Goal: Transaction & Acquisition: Purchase product/service

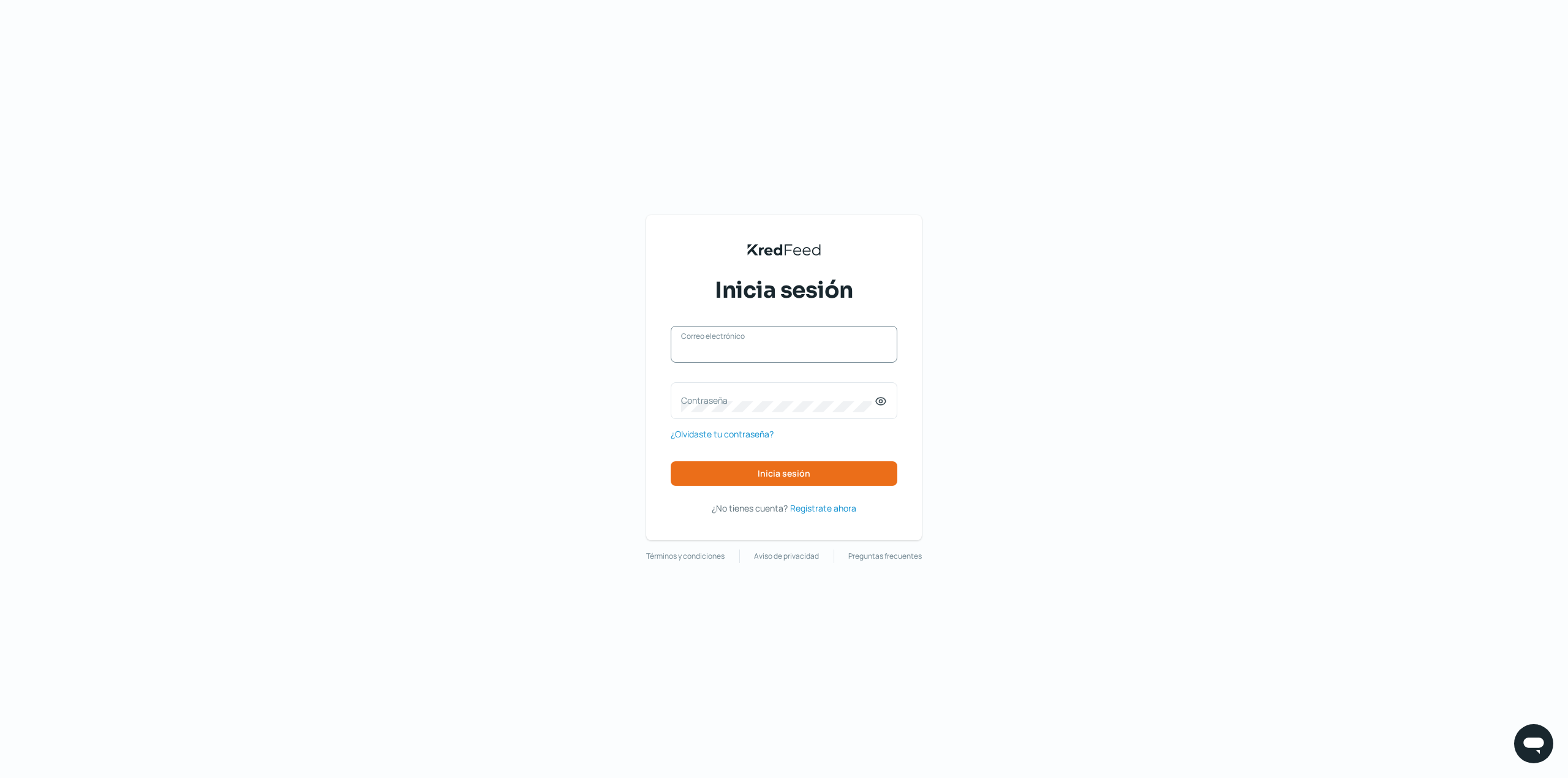
click at [821, 351] on input "Correo electrónico" at bounding box center [783, 351] width 206 height 11
type input "[EMAIL_ADDRESS][DOMAIN_NAME]"
click at [800, 386] on div "Contraseña" at bounding box center [783, 401] width 227 height 37
click at [784, 474] on span "Inicia sesión" at bounding box center [784, 474] width 53 height 9
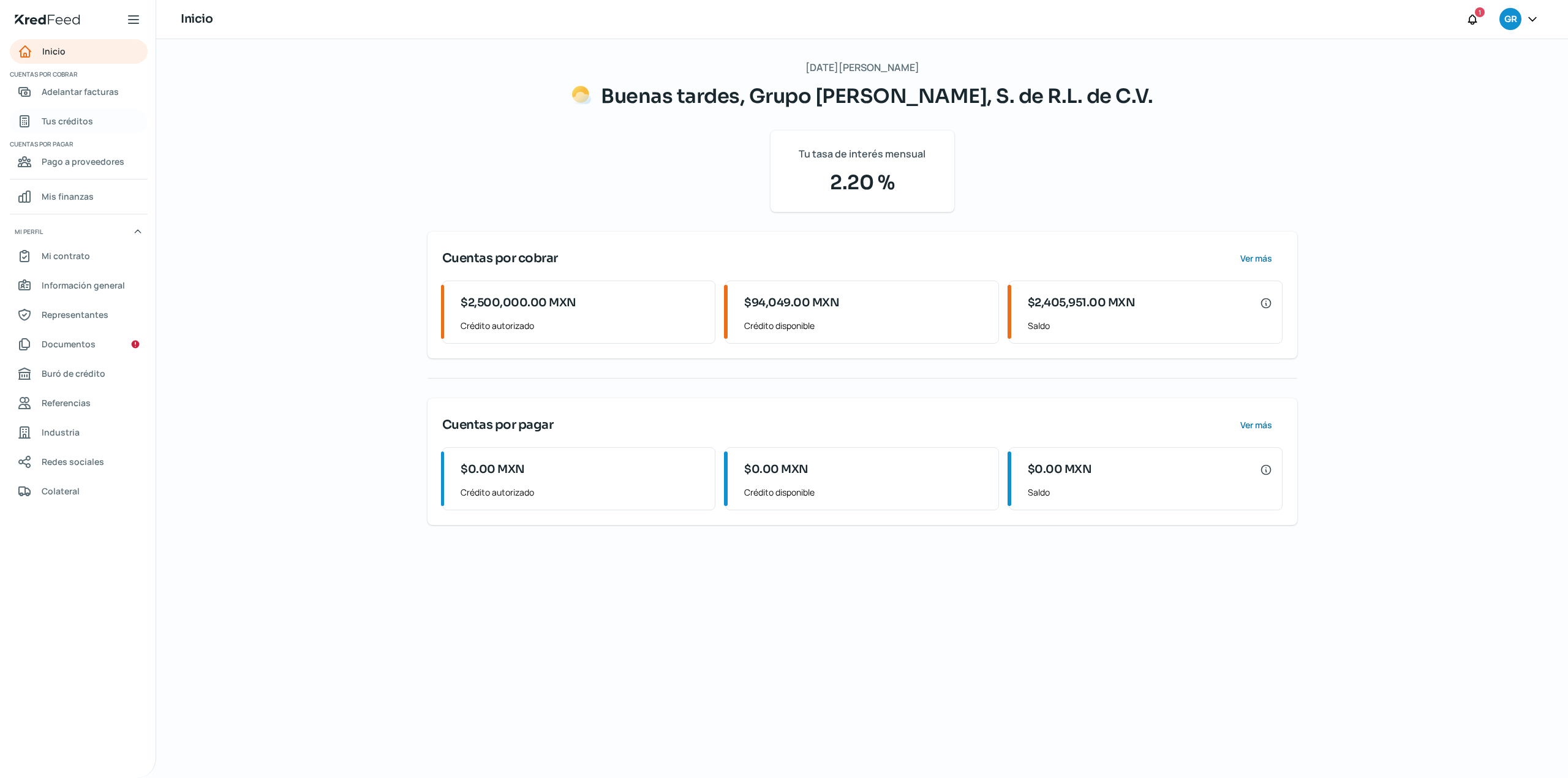
click at [83, 123] on span "Tus créditos" at bounding box center [67, 120] width 51 height 15
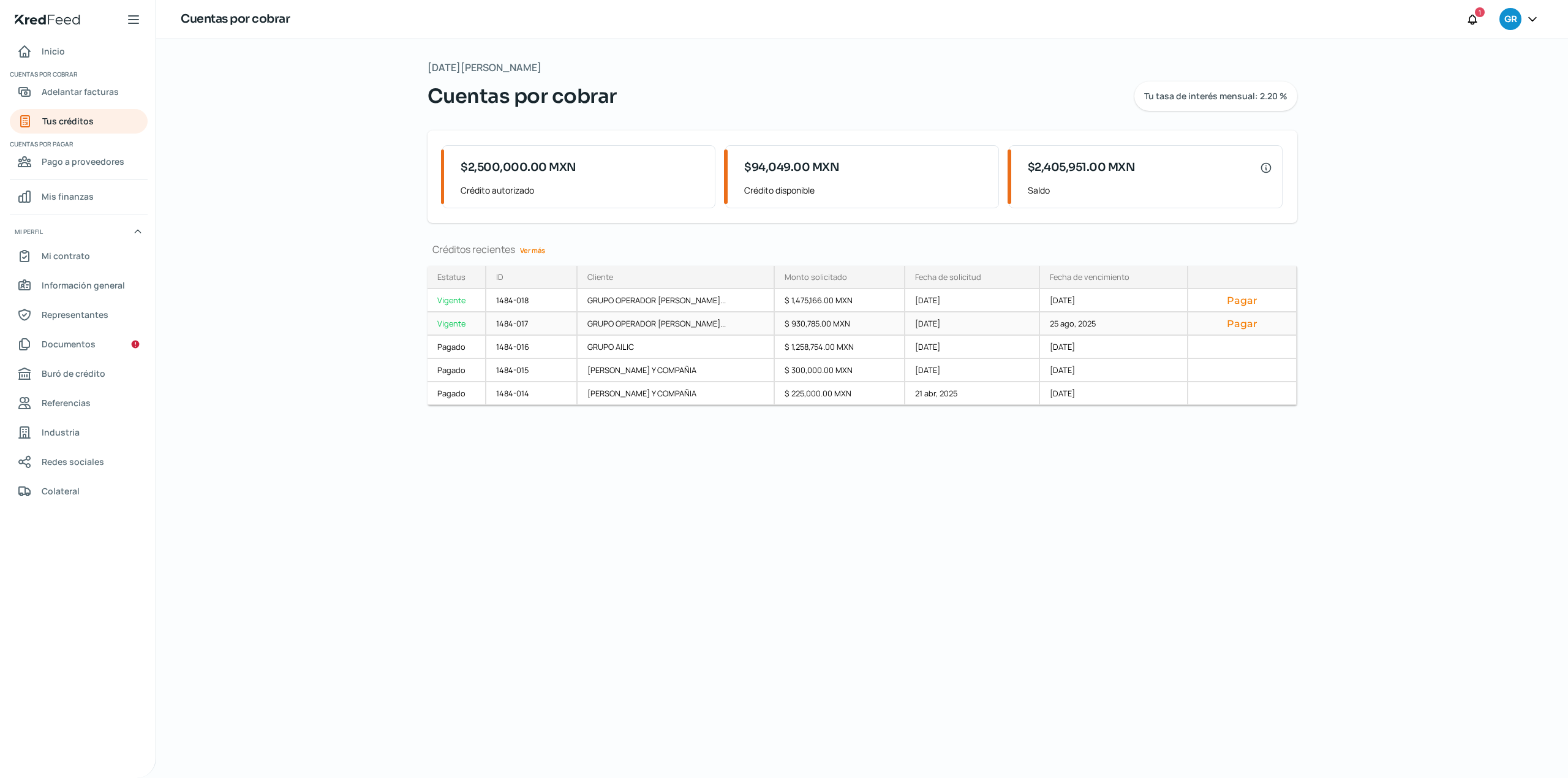
click at [1245, 327] on button "Pagar" at bounding box center [1242, 323] width 88 height 12
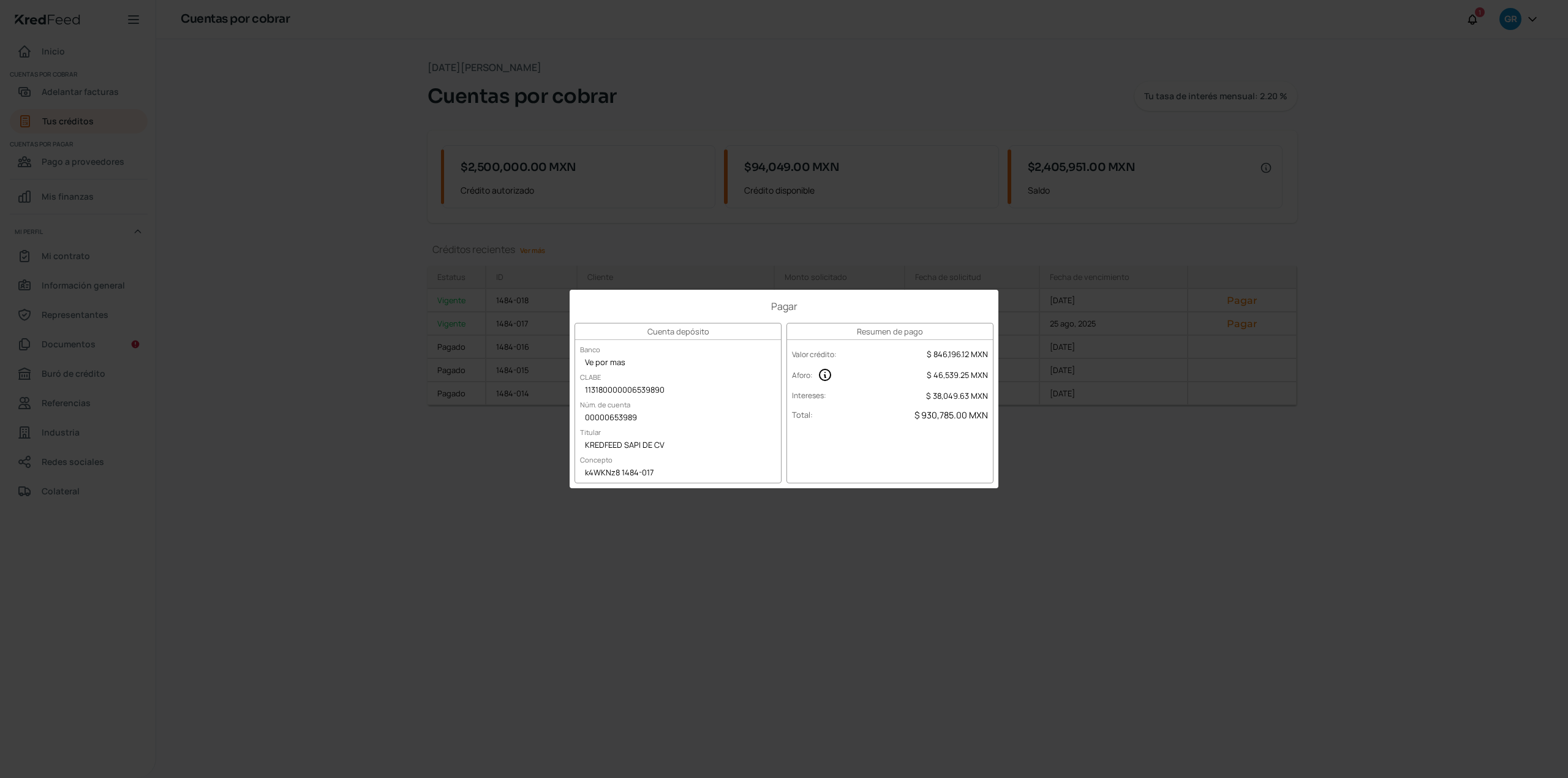
click at [1160, 522] on div "Pagar Cuenta depósito Banco Ve por mas CLABE 113180000006539890 Núm. de cuenta …" at bounding box center [784, 389] width 1568 height 778
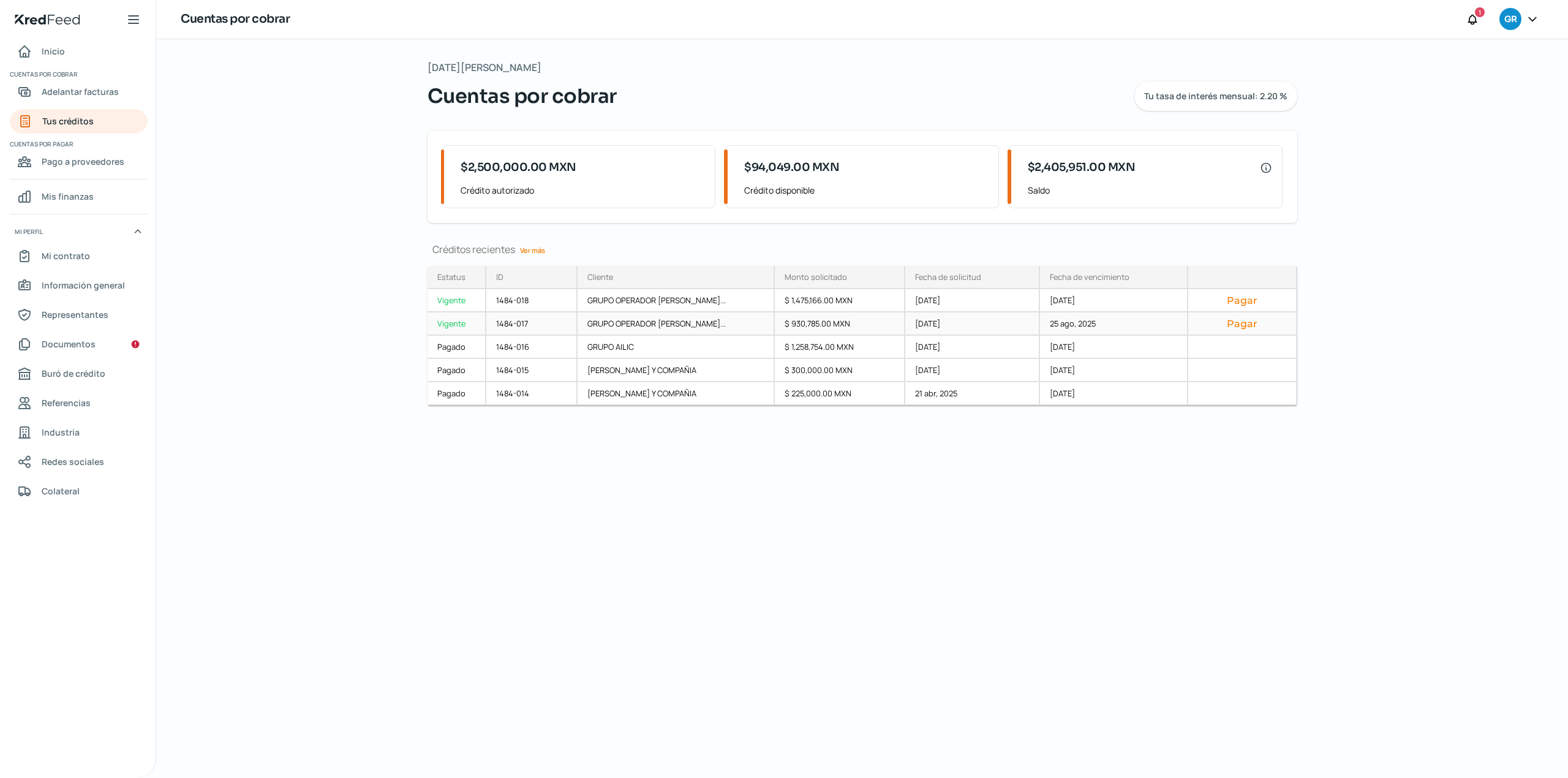
click at [1232, 327] on button "Pagar" at bounding box center [1242, 323] width 88 height 12
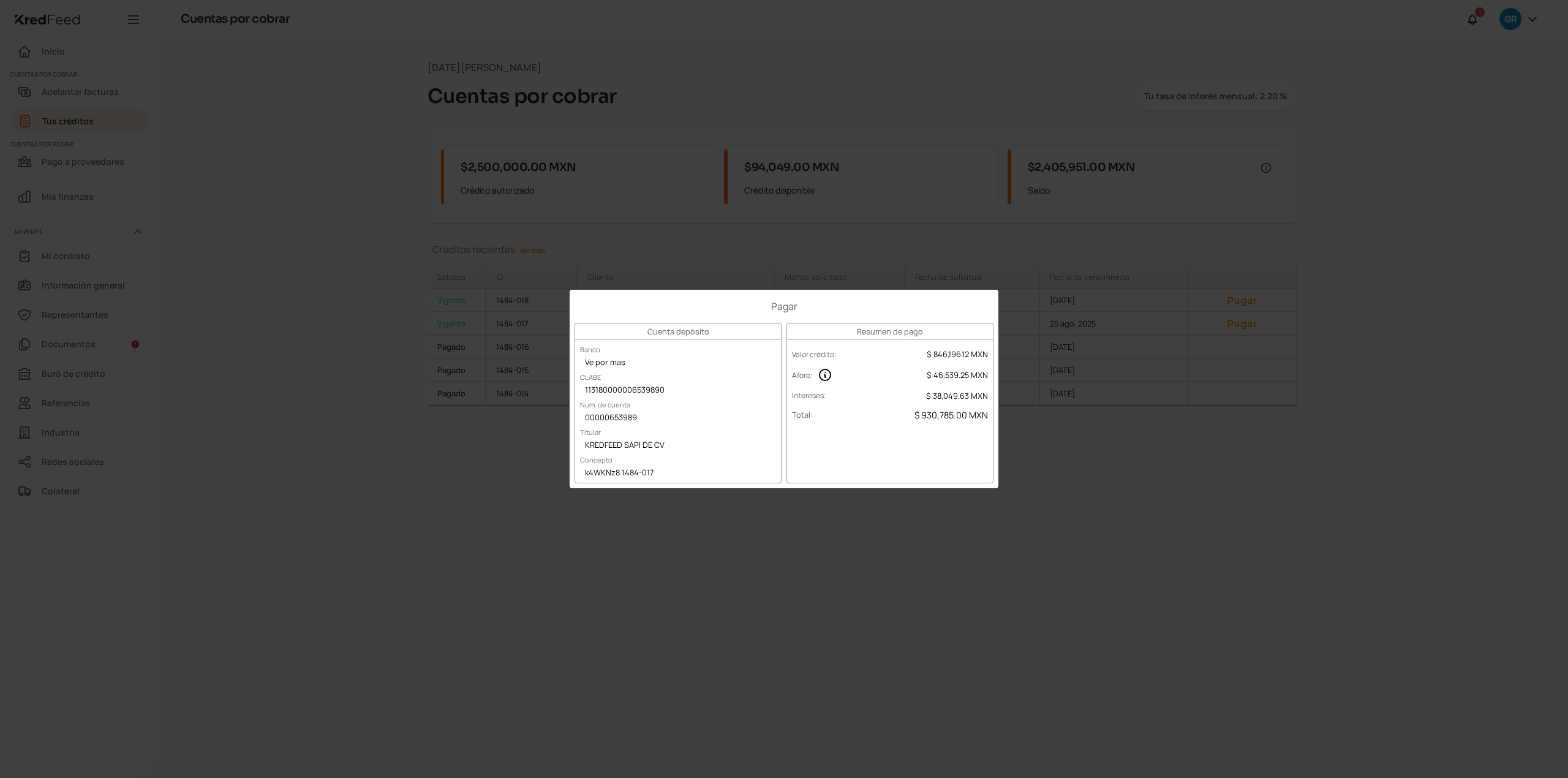
click at [897, 644] on div "Pagar Cuenta depósito Banco Ve por mas CLABE 113180000006539890 Núm. de cuenta …" at bounding box center [784, 389] width 1568 height 778
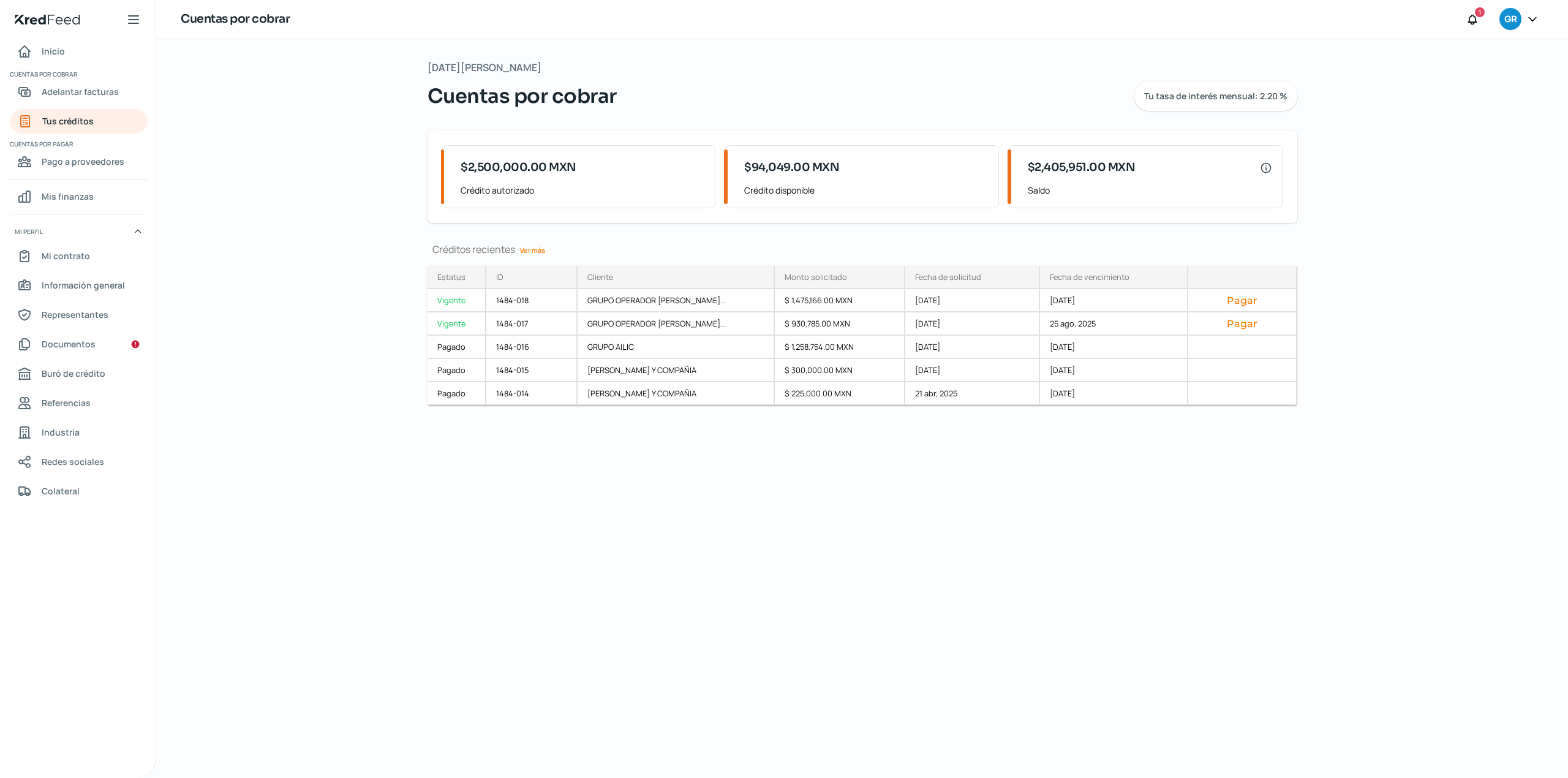
click at [946, 577] on div "[DATE][PERSON_NAME] Cuentas por cobrar Tu tasa de interés mensual: 2.20 % $2,50…" at bounding box center [862, 409] width 919 height 739
click at [885, 516] on div "[DATE][PERSON_NAME] Cuentas por cobrar Tu tasa de interés mensual: 2.20 % $2,50…" at bounding box center [862, 409] width 919 height 739
click at [551, 554] on div "[DATE][PERSON_NAME] Cuentas por cobrar Tu tasa de interés mensual: 2.20 % $2,50…" at bounding box center [862, 409] width 919 height 739
click at [1037, 570] on div "[DATE][PERSON_NAME] Cuentas por cobrar Tu tasa de interés mensual: 2.20 % $2,50…" at bounding box center [862, 409] width 919 height 739
click at [654, 470] on div "[DATE][PERSON_NAME] Cuentas por cobrar Tu tasa de interés mensual: 2.20 % $2,50…" at bounding box center [862, 409] width 919 height 739
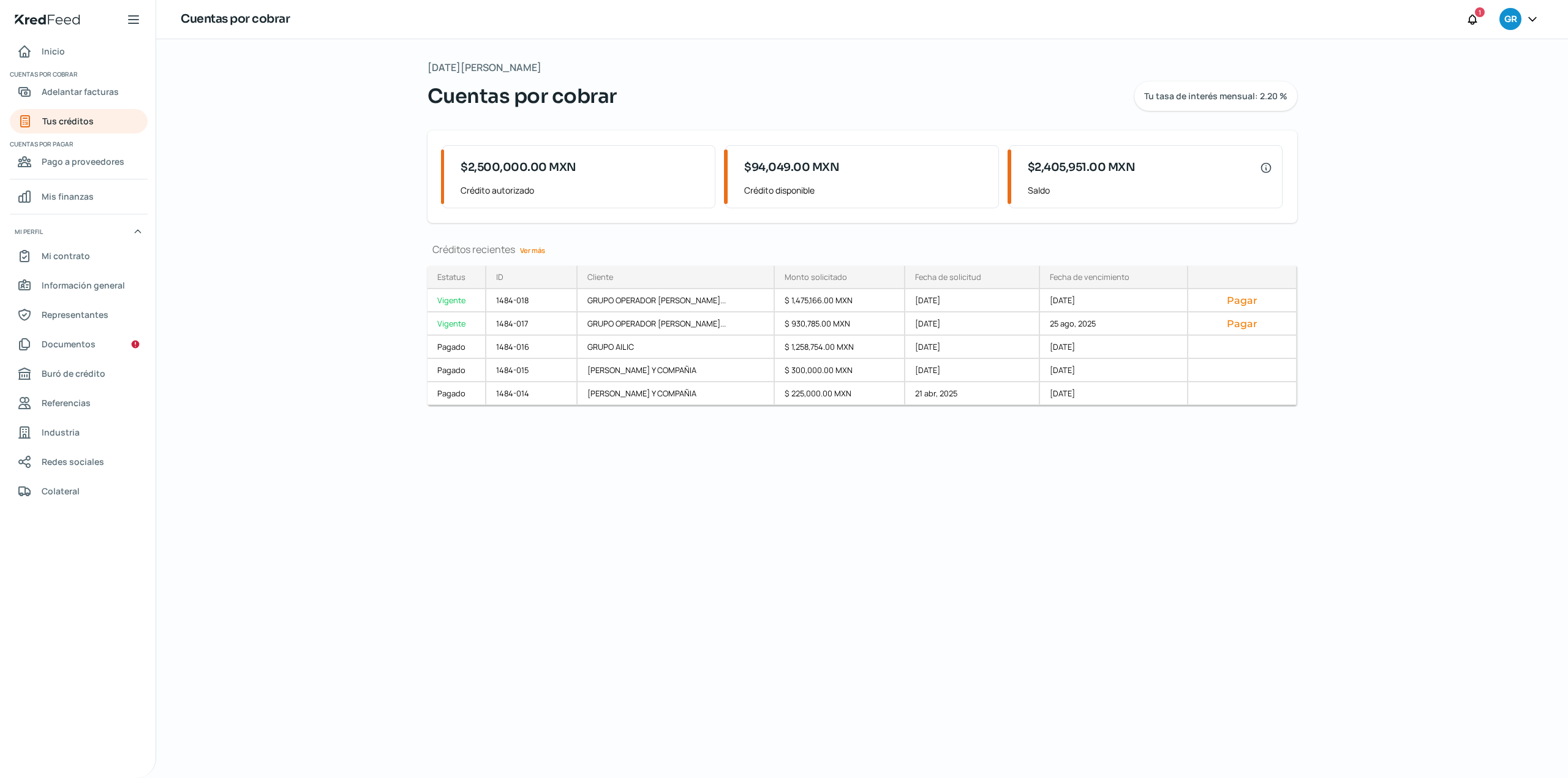
click at [508, 525] on div "[DATE][PERSON_NAME] Cuentas por cobrar Tu tasa de interés mensual: 2.20 % $2,50…" at bounding box center [862, 409] width 919 height 739
click at [683, 577] on div "[DATE][PERSON_NAME] Cuentas por cobrar Tu tasa de interés mensual: 2.20 % $2,50…" at bounding box center [862, 409] width 919 height 739
click at [959, 546] on div "[DATE][PERSON_NAME] Cuentas por cobrar Tu tasa de interés mensual: 2.20 % $2,50…" at bounding box center [862, 409] width 919 height 739
click at [1015, 62] on div "[DATE][PERSON_NAME] Cuentas por cobrar Tu tasa de interés mensual: 2.20 %" at bounding box center [862, 84] width 870 height 52
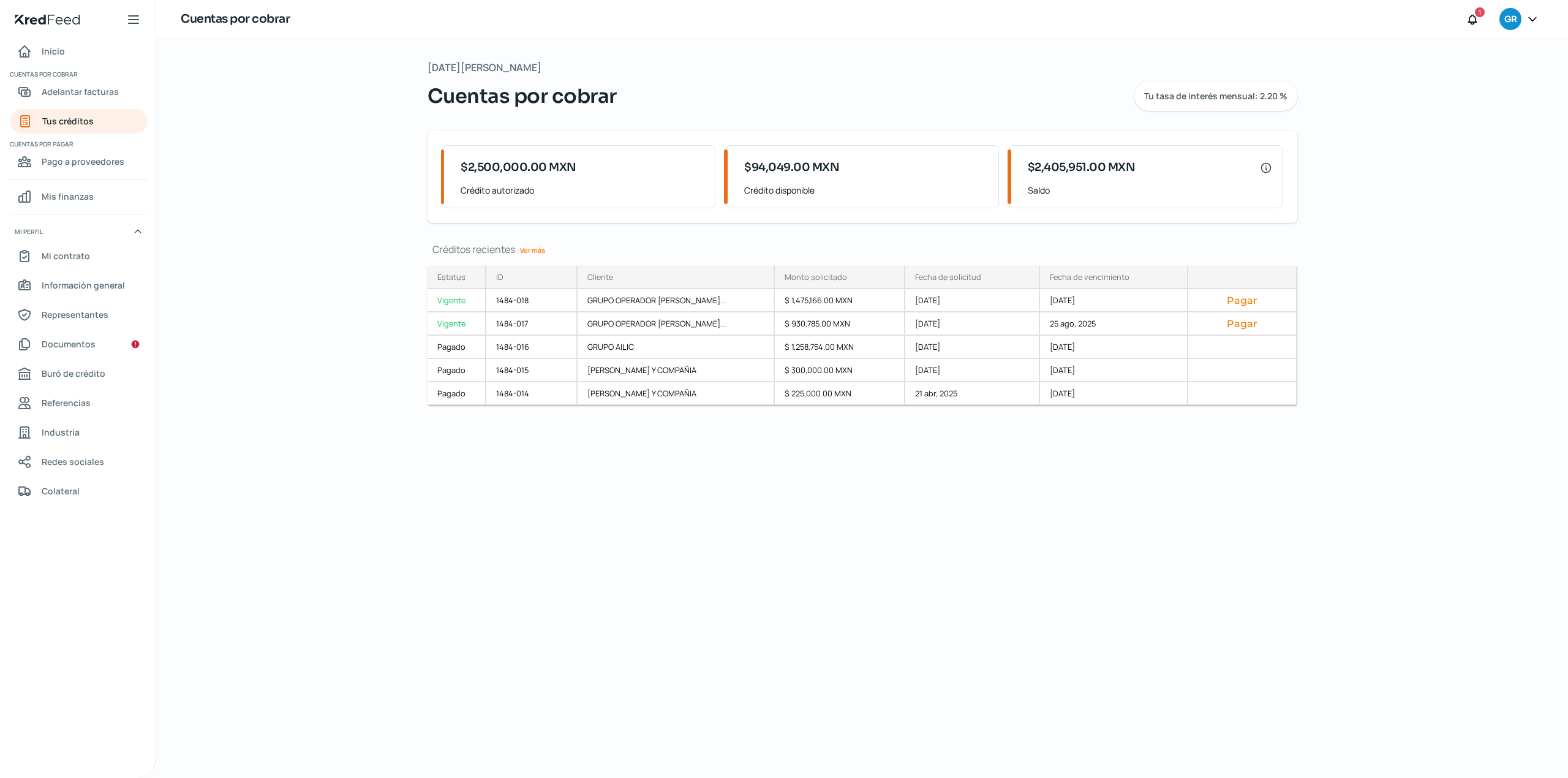
click at [424, 502] on div "[DATE][PERSON_NAME] Cuentas por cobrar Tu tasa de interés mensual: 2.20 % $2,50…" at bounding box center [862, 409] width 919 height 739
click at [817, 585] on div "[DATE][PERSON_NAME] Cuentas por cobrar Tu tasa de interés mensual: 2.20 % $2,50…" at bounding box center [862, 409] width 919 height 739
click at [793, 552] on div "[DATE][PERSON_NAME] Cuentas por cobrar Tu tasa de interés mensual: 2.20 % $2,50…" at bounding box center [862, 409] width 919 height 739
click at [1053, 481] on div "[DATE][PERSON_NAME] Cuentas por cobrar Tu tasa de interés mensual: 2.20 % $2,50…" at bounding box center [862, 409] width 919 height 739
